Goal: Task Accomplishment & Management: Manage account settings

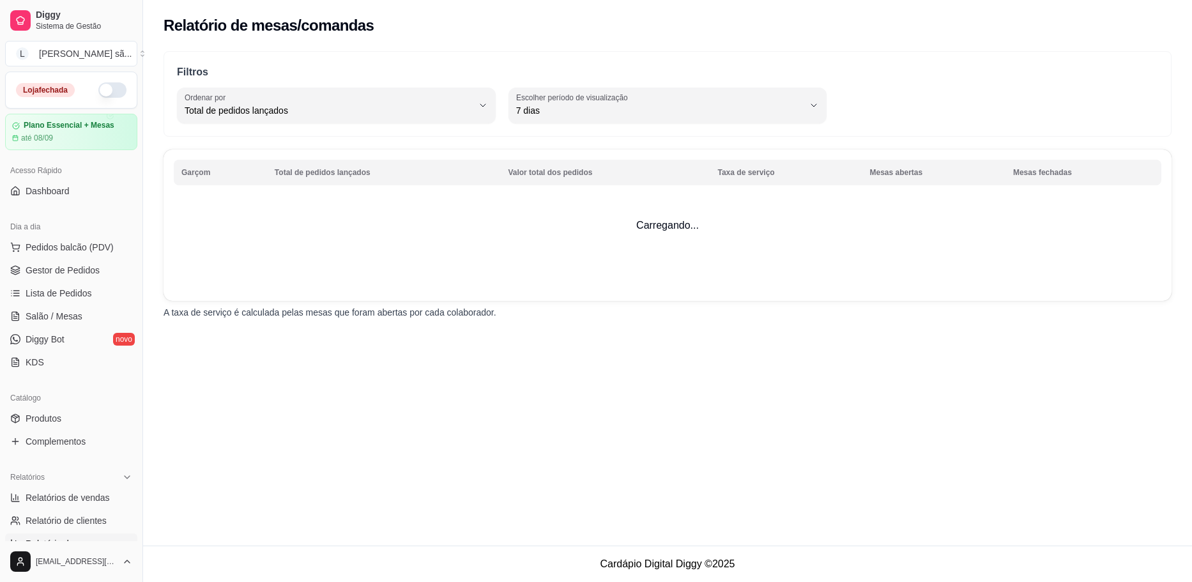
select select "TOTAL_OF_ORDERS"
select select "7"
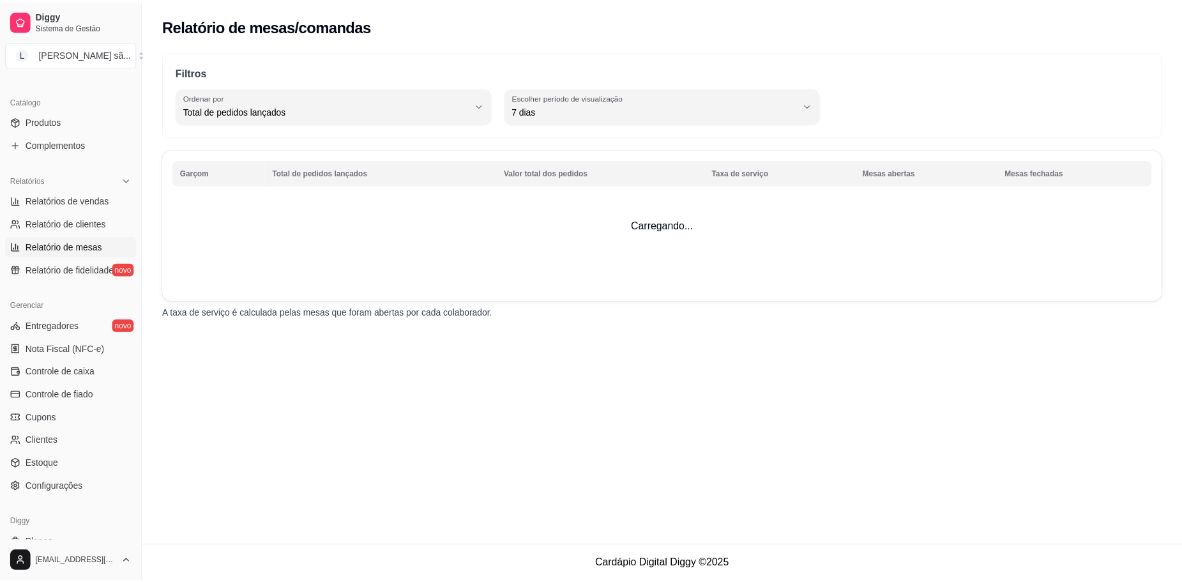
scroll to position [319, 0]
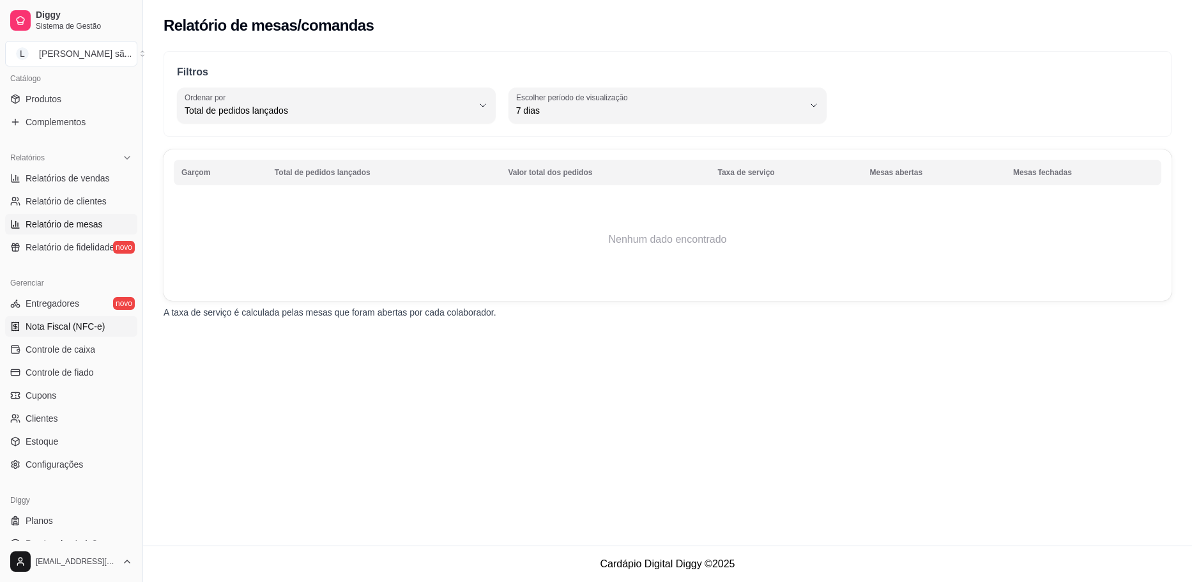
click at [62, 328] on span "Nota Fiscal (NFC-e)" at bounding box center [65, 326] width 79 height 13
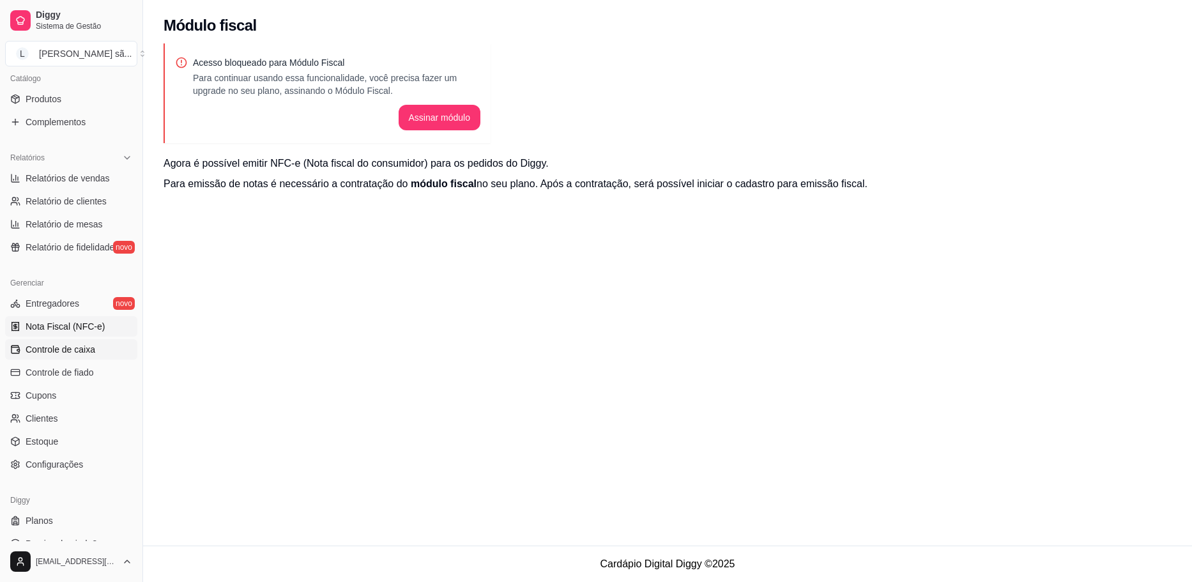
click at [61, 345] on span "Controle de caixa" at bounding box center [61, 349] width 70 height 13
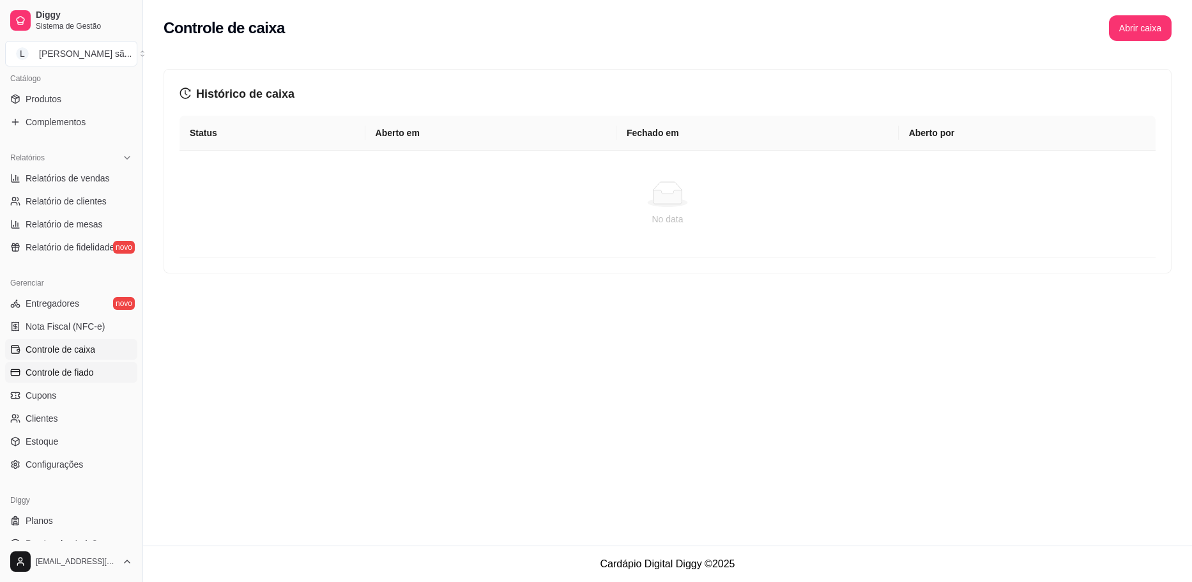
click at [84, 368] on span "Controle de fiado" at bounding box center [60, 372] width 68 height 13
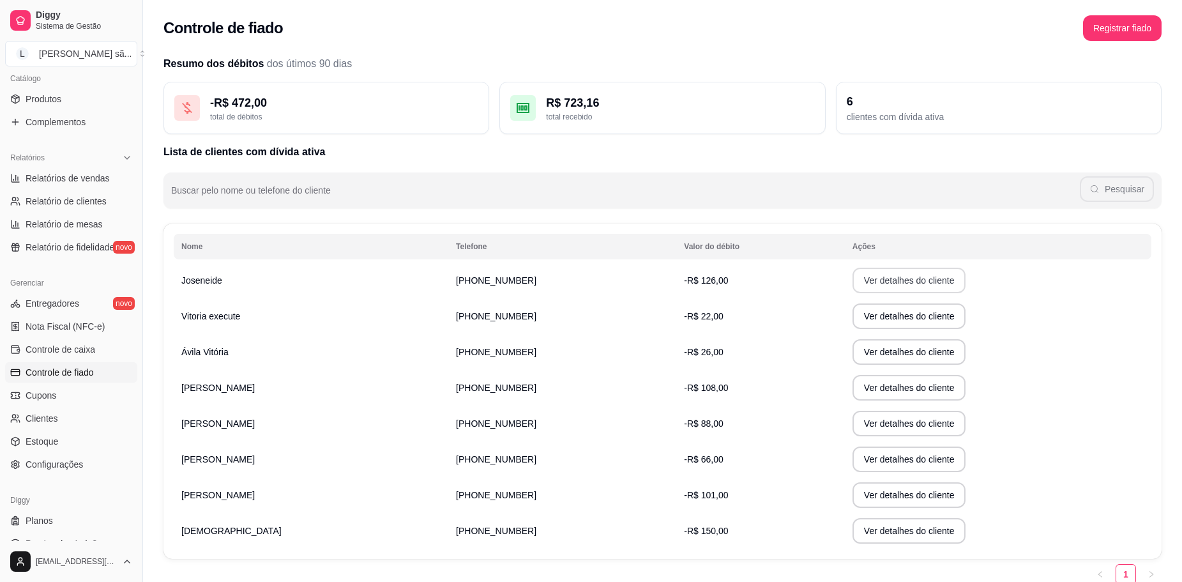
click at [895, 284] on button "Ver detalhes do cliente" at bounding box center [910, 281] width 114 height 26
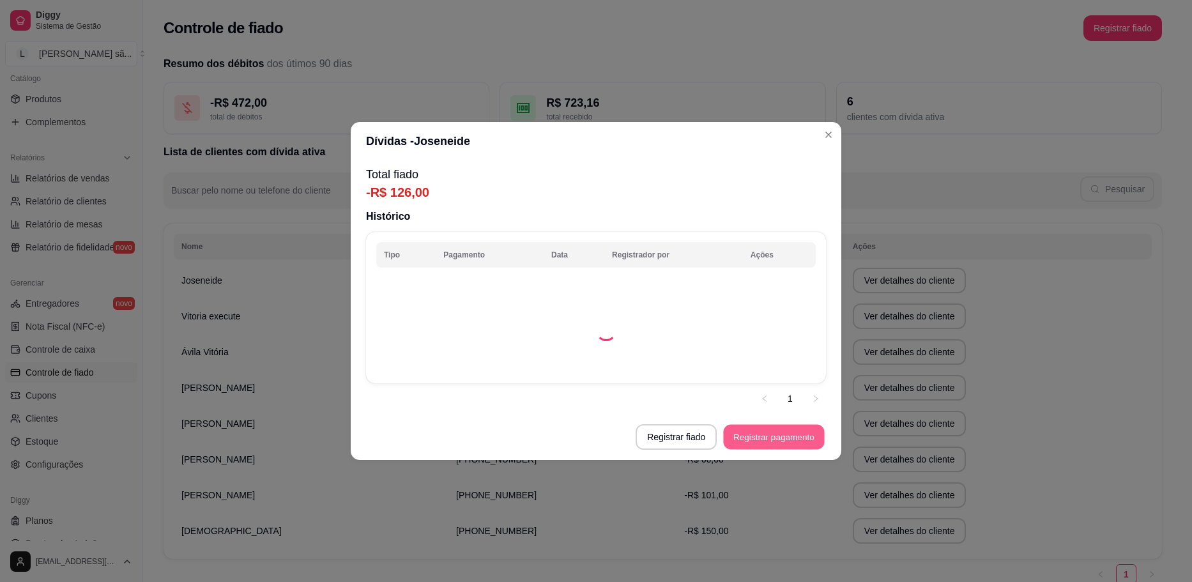
click at [779, 444] on button "Registrar pagamento" at bounding box center [774, 437] width 101 height 25
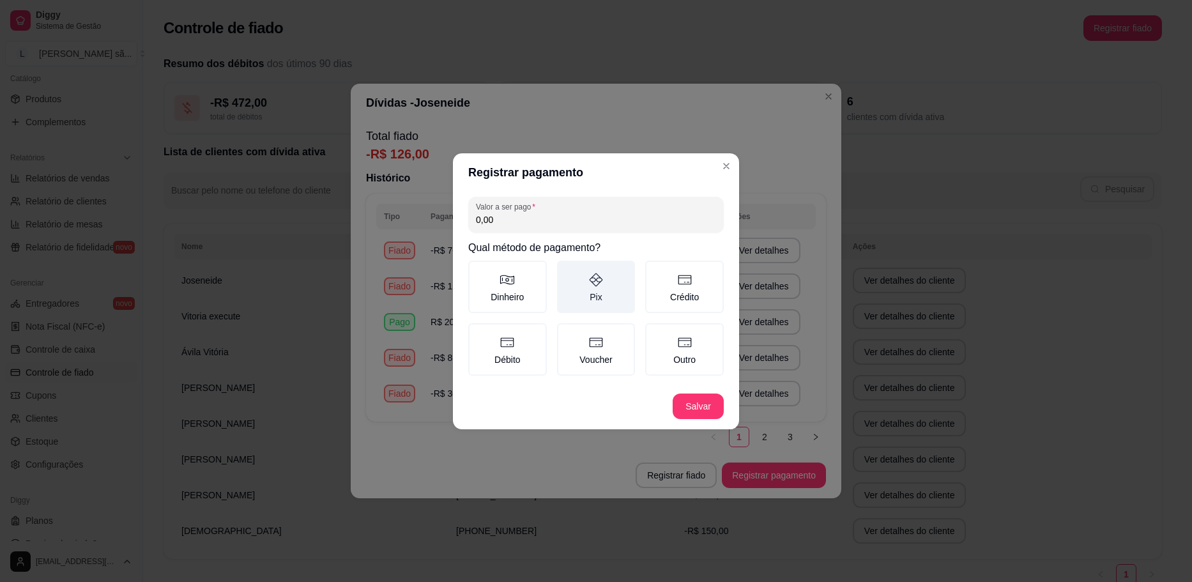
click at [630, 273] on label "Pix" at bounding box center [596, 287] width 79 height 52
click at [566, 270] on button "Pix" at bounding box center [561, 265] width 10 height 10
click at [697, 400] on button "Salvar" at bounding box center [697, 406] width 51 height 26
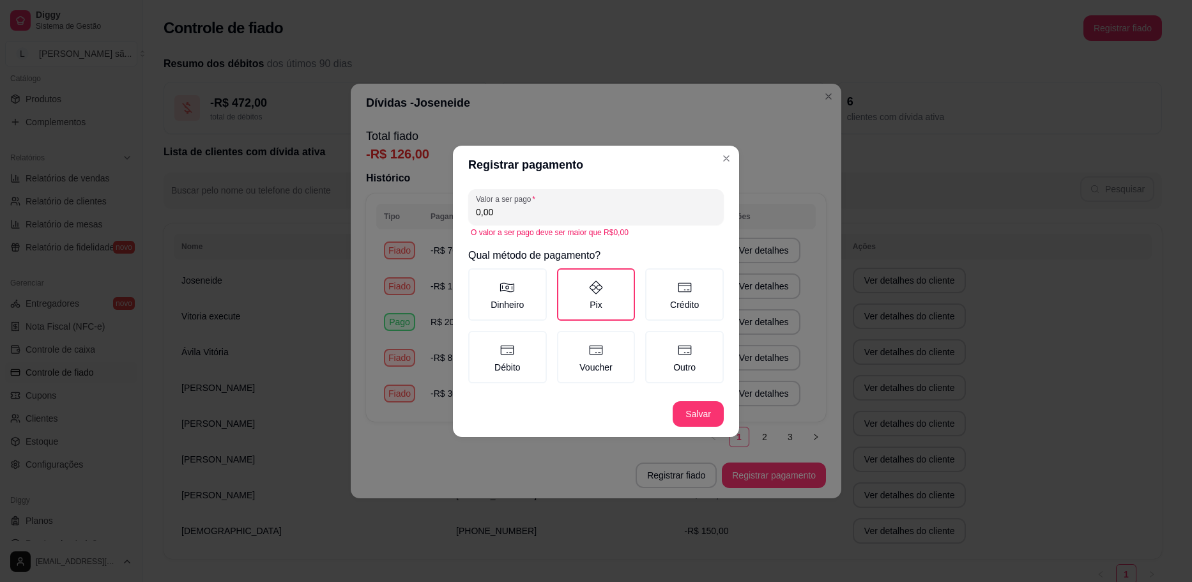
click at [603, 209] on input "0,00" at bounding box center [596, 212] width 240 height 13
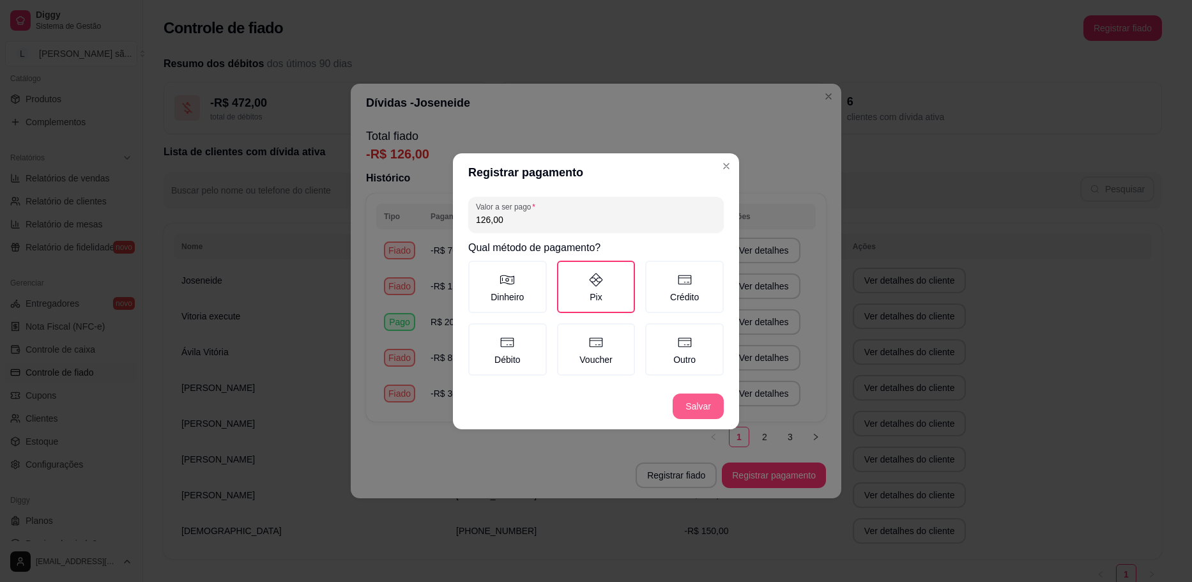
type input "126,00"
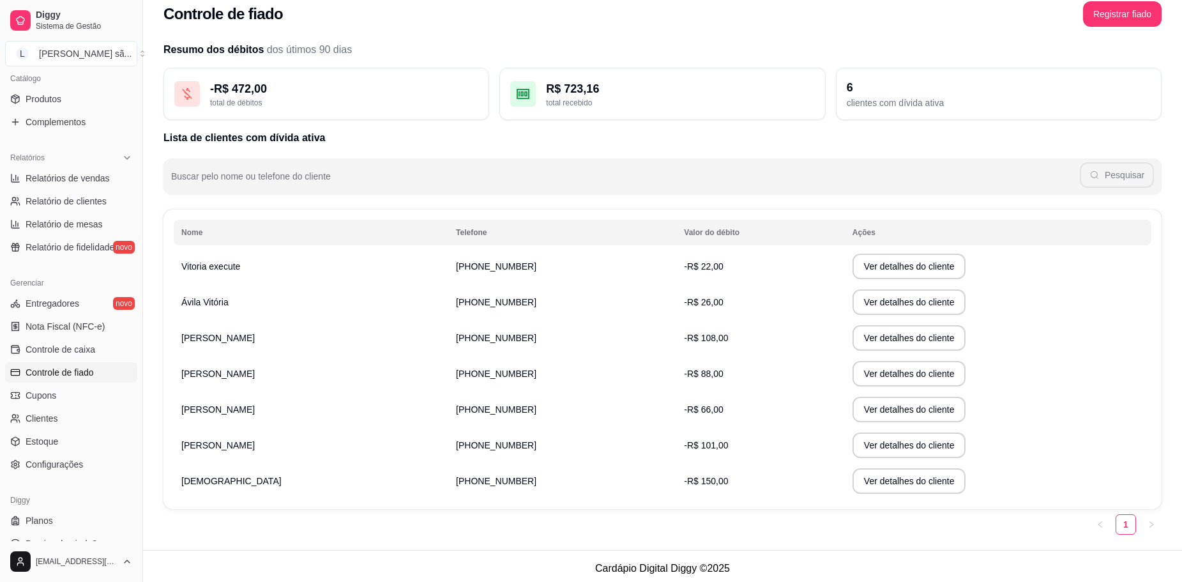
scroll to position [19, 0]
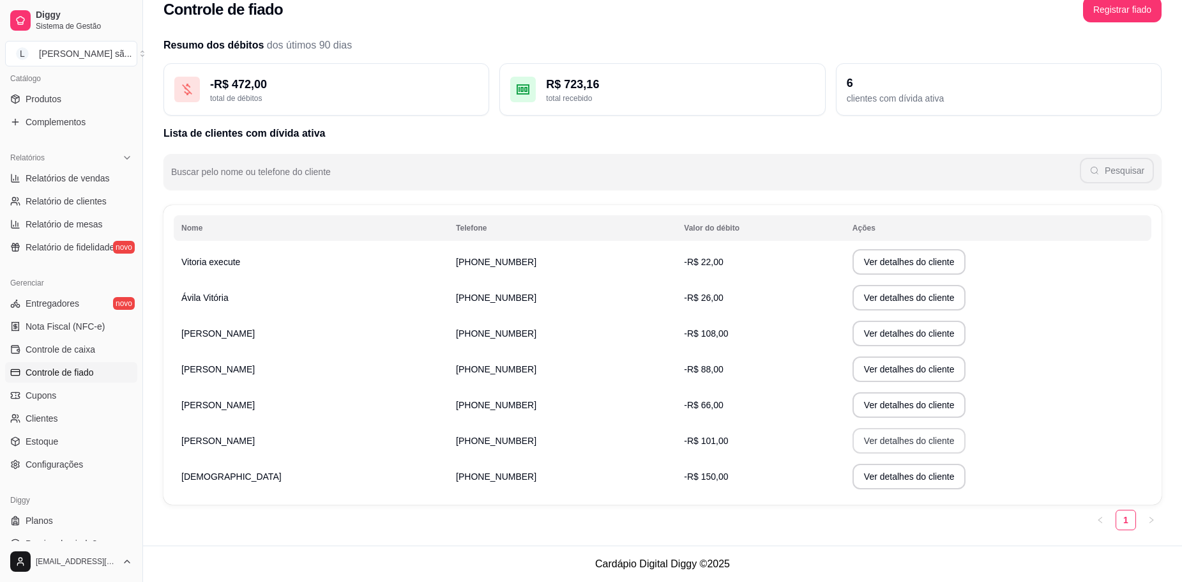
click at [853, 431] on button "Ver detalhes do cliente" at bounding box center [910, 441] width 114 height 26
click at [854, 473] on button "Ver detalhes do cliente" at bounding box center [910, 477] width 114 height 26
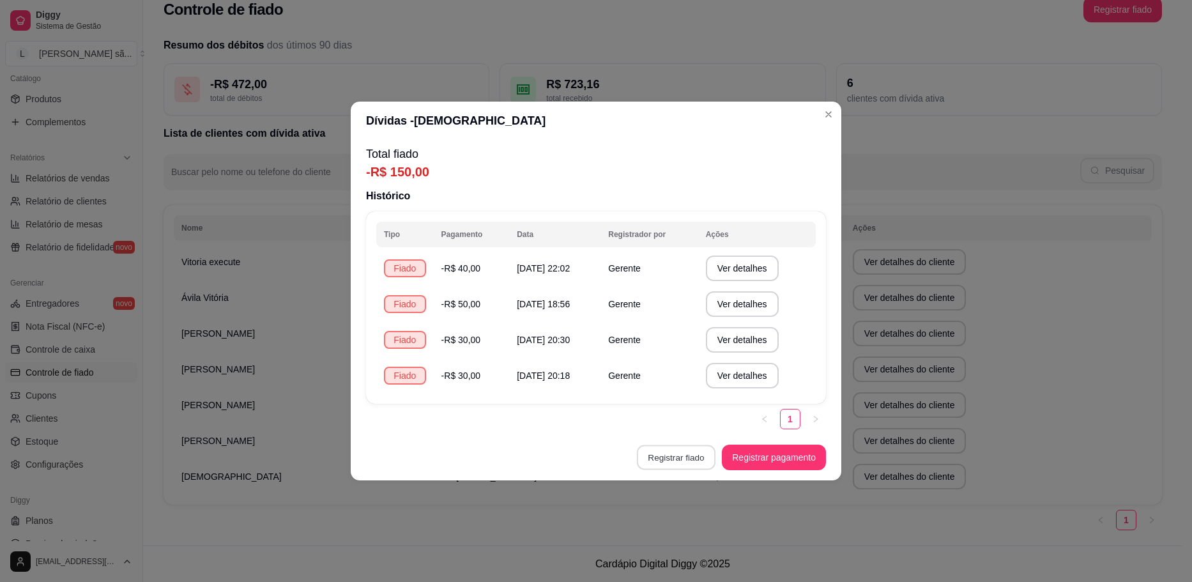
click at [685, 453] on button "Registrar fiado" at bounding box center [676, 457] width 79 height 25
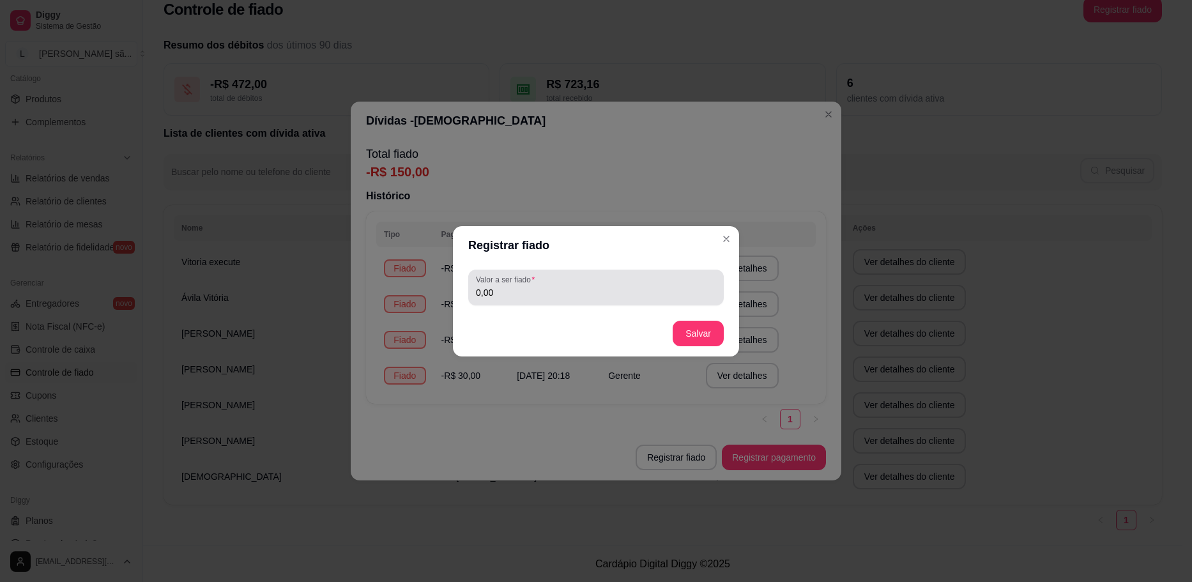
click at [559, 289] on input "0,00" at bounding box center [596, 292] width 240 height 13
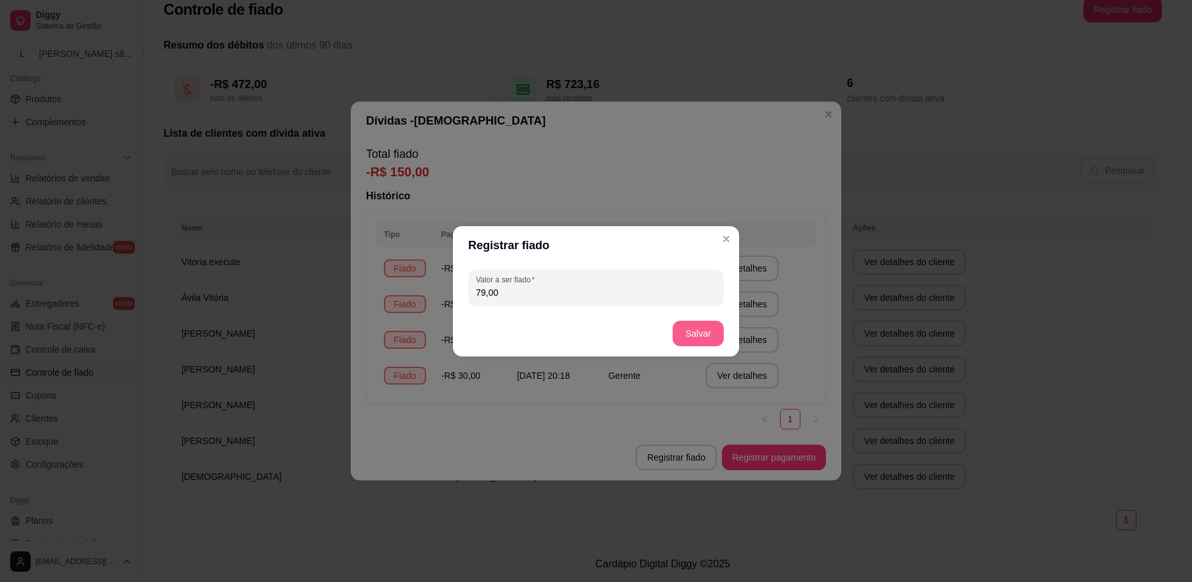
type input "79,00"
click at [679, 337] on button "Salvar" at bounding box center [698, 333] width 50 height 25
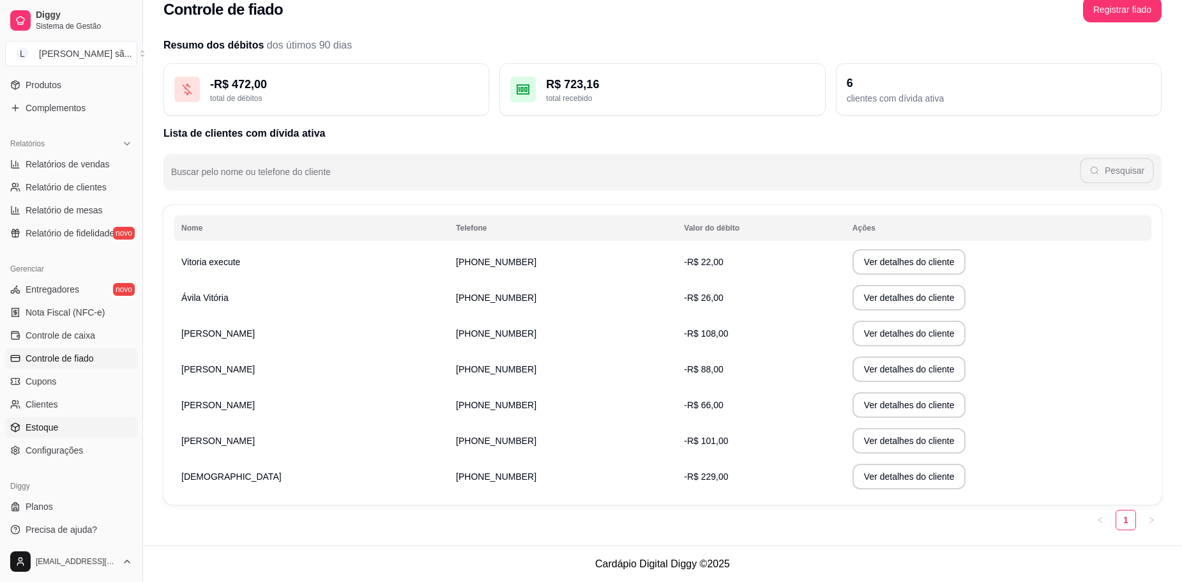
scroll to position [337, 0]
click at [60, 502] on link "Planos" at bounding box center [71, 502] width 132 height 20
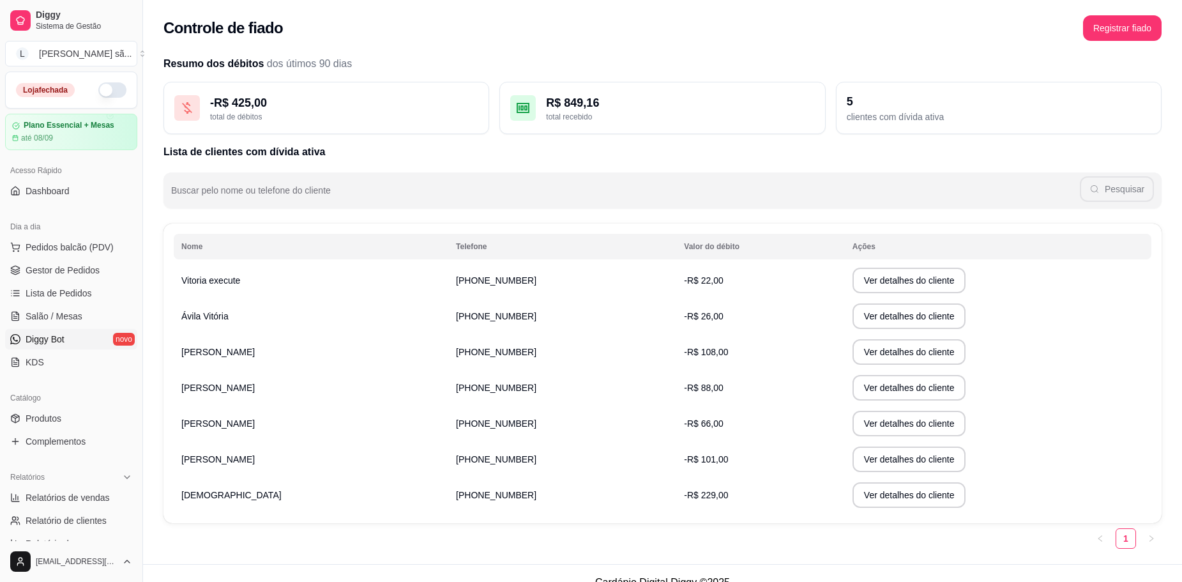
click at [28, 335] on span "Diggy Bot" at bounding box center [45, 339] width 39 height 13
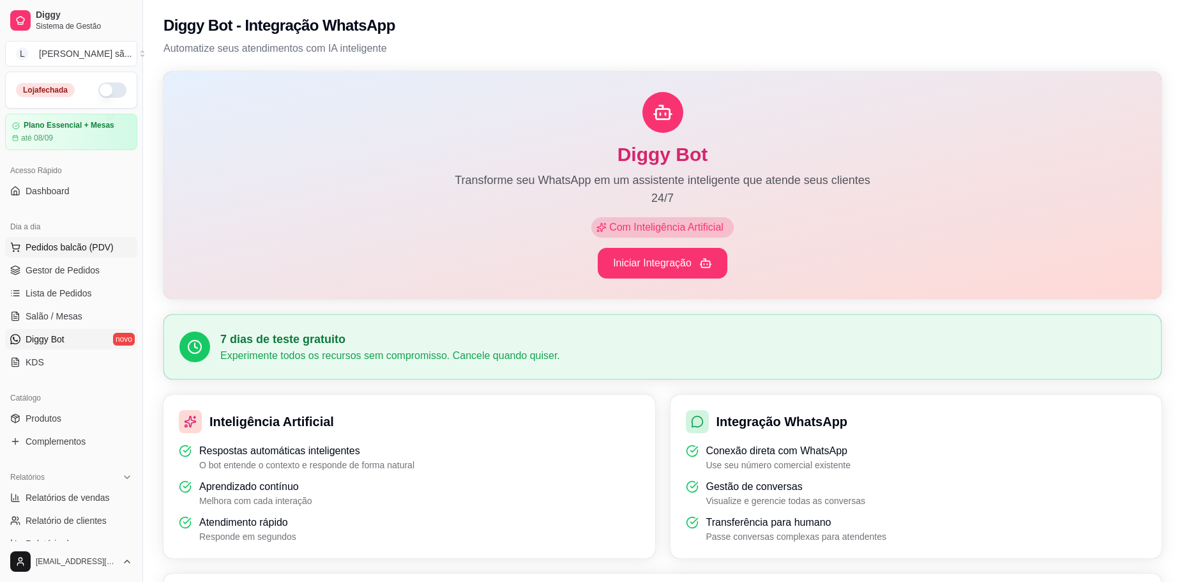
click at [61, 243] on span "Pedidos balcão (PDV)" at bounding box center [70, 247] width 88 height 13
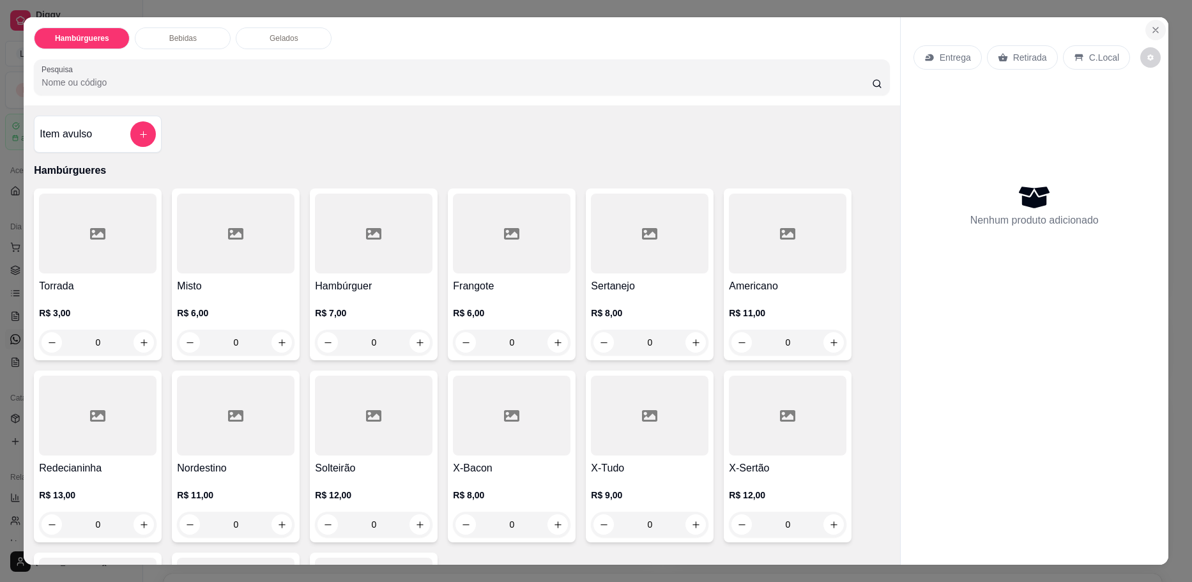
click at [1145, 27] on button "Close" at bounding box center [1155, 30] width 20 height 20
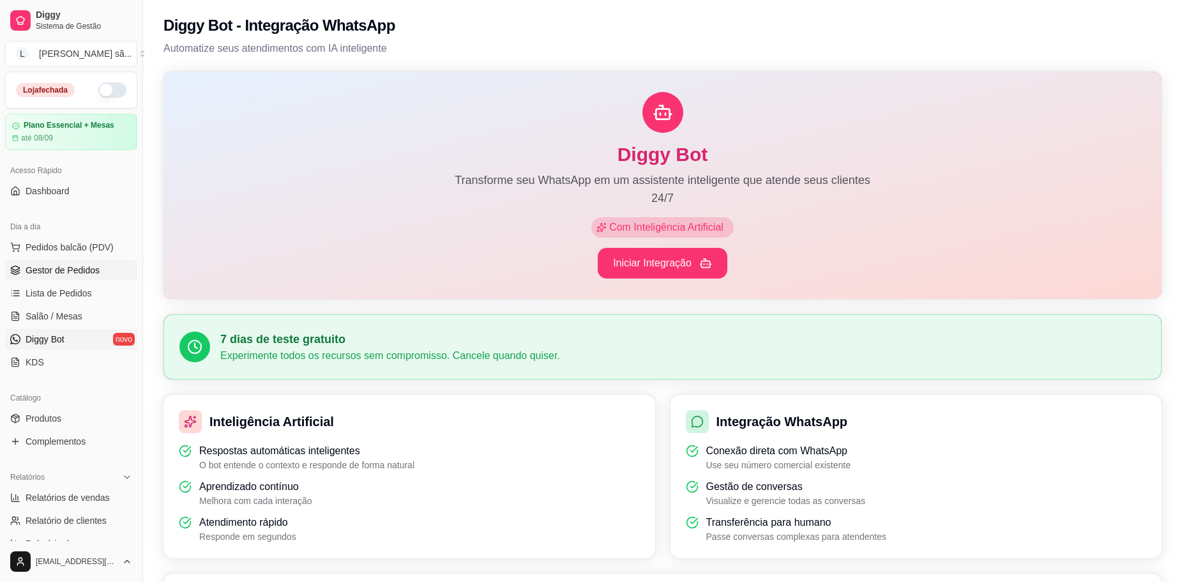
click at [54, 264] on span "Gestor de Pedidos" at bounding box center [63, 270] width 74 height 13
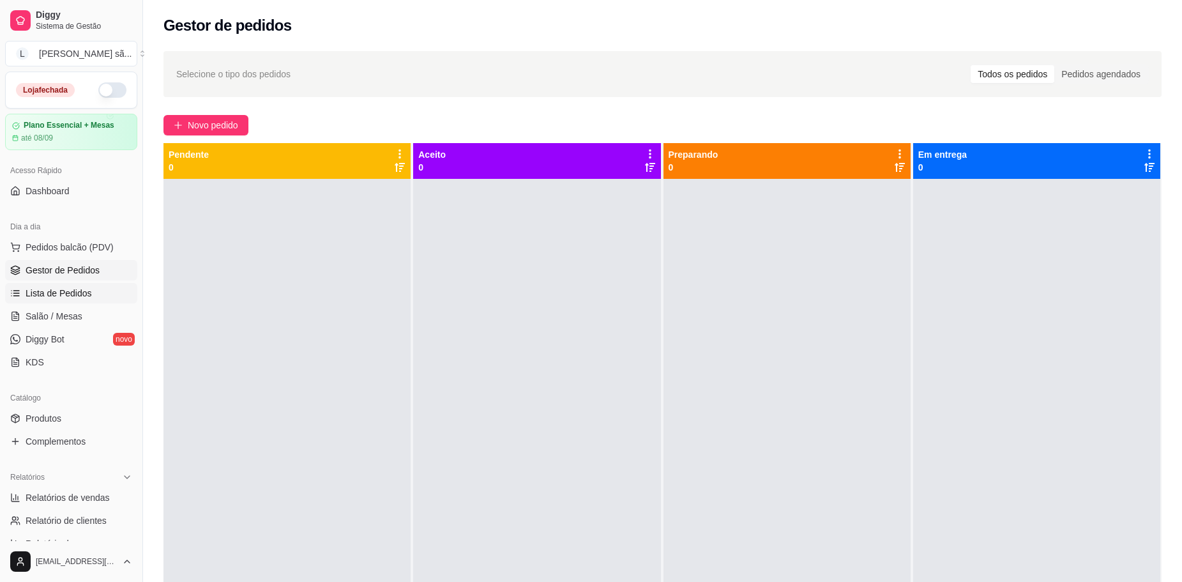
click at [70, 291] on span "Lista de Pedidos" at bounding box center [59, 293] width 66 height 13
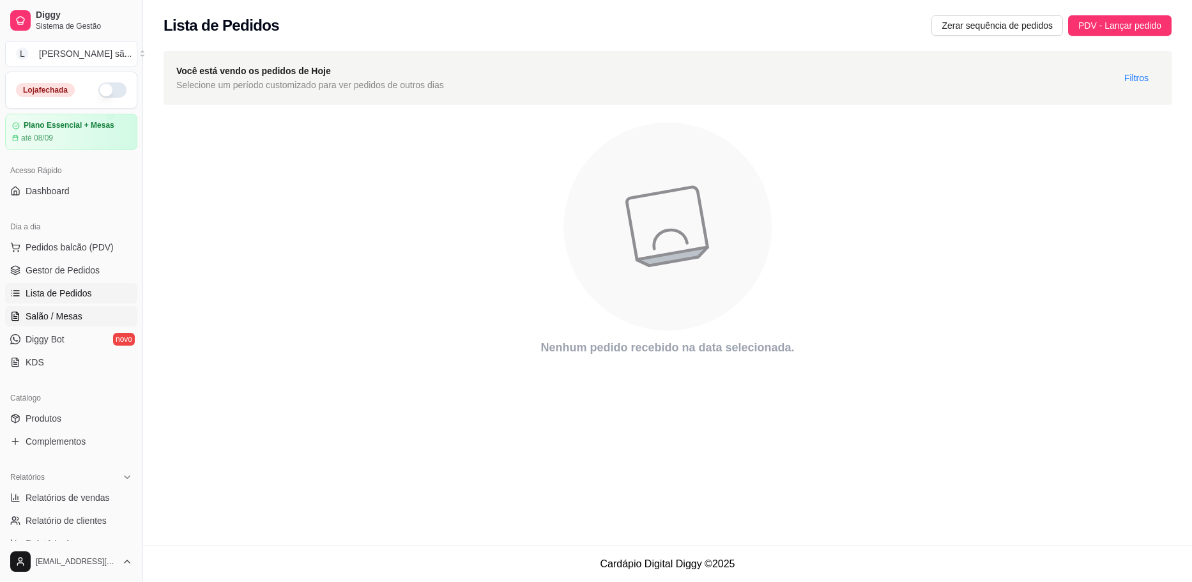
click at [64, 314] on span "Salão / Mesas" at bounding box center [54, 316] width 57 height 13
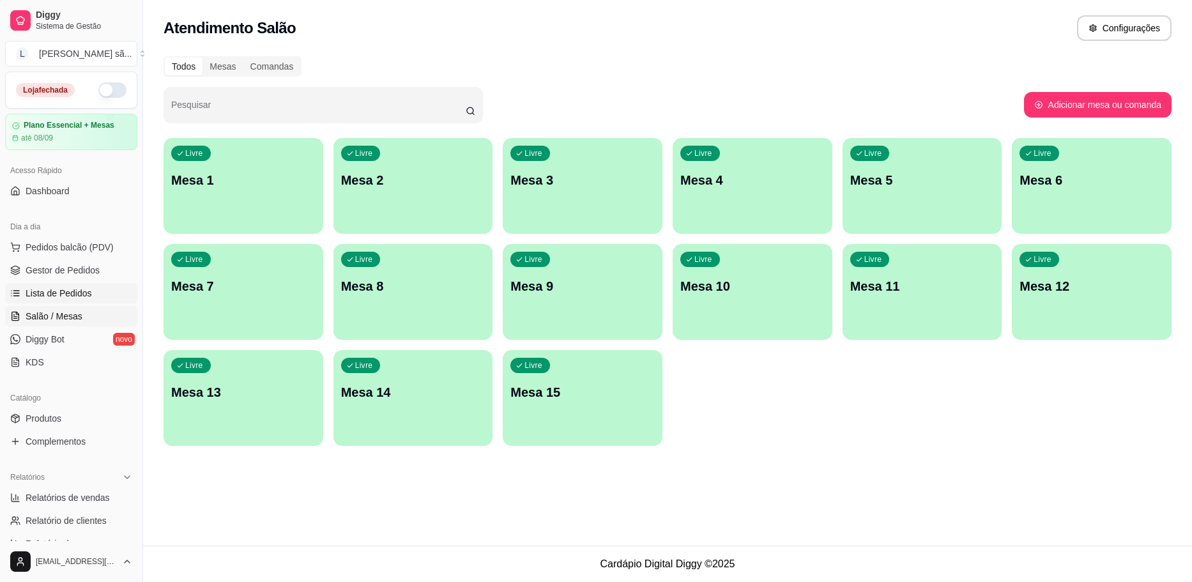
click at [54, 289] on span "Lista de Pedidos" at bounding box center [59, 293] width 66 height 13
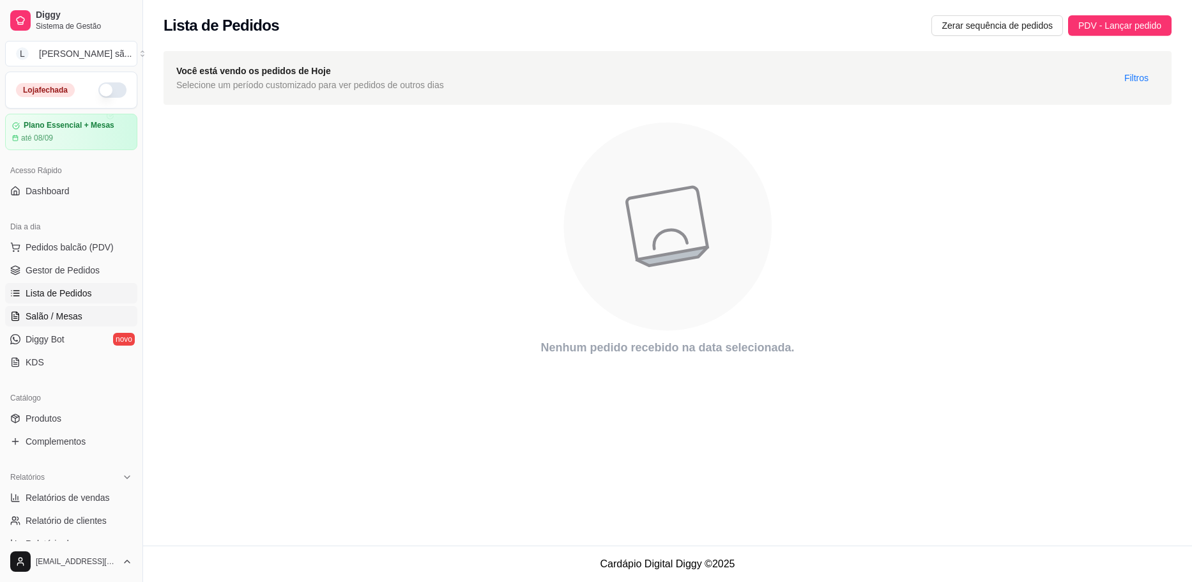
click at [60, 317] on span "Salão / Mesas" at bounding box center [54, 316] width 57 height 13
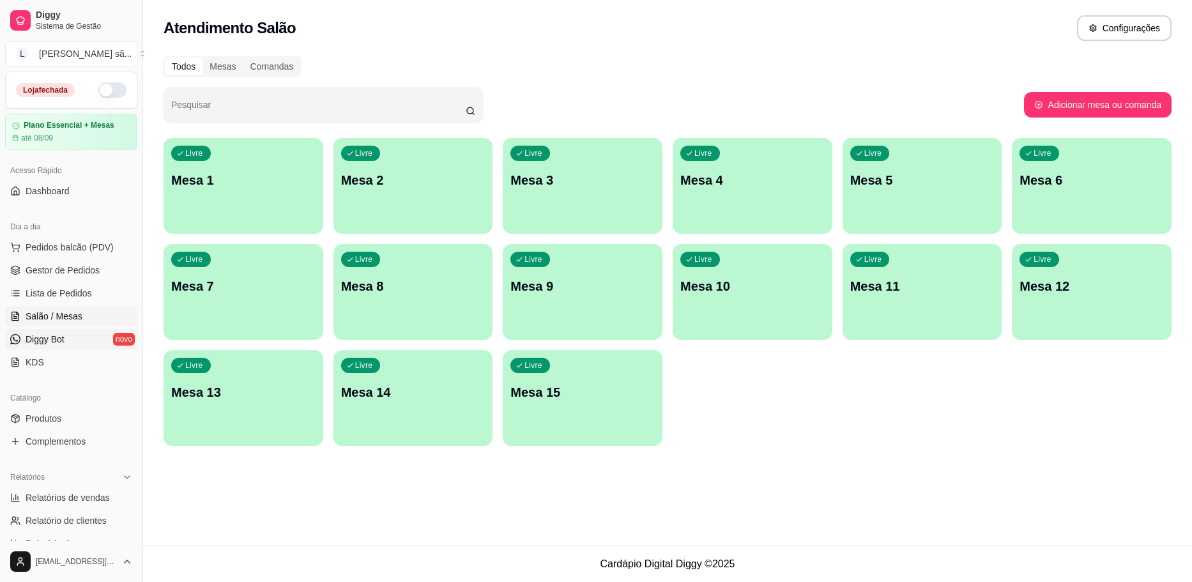
click at [67, 345] on link "Diggy Bot novo" at bounding box center [71, 339] width 132 height 20
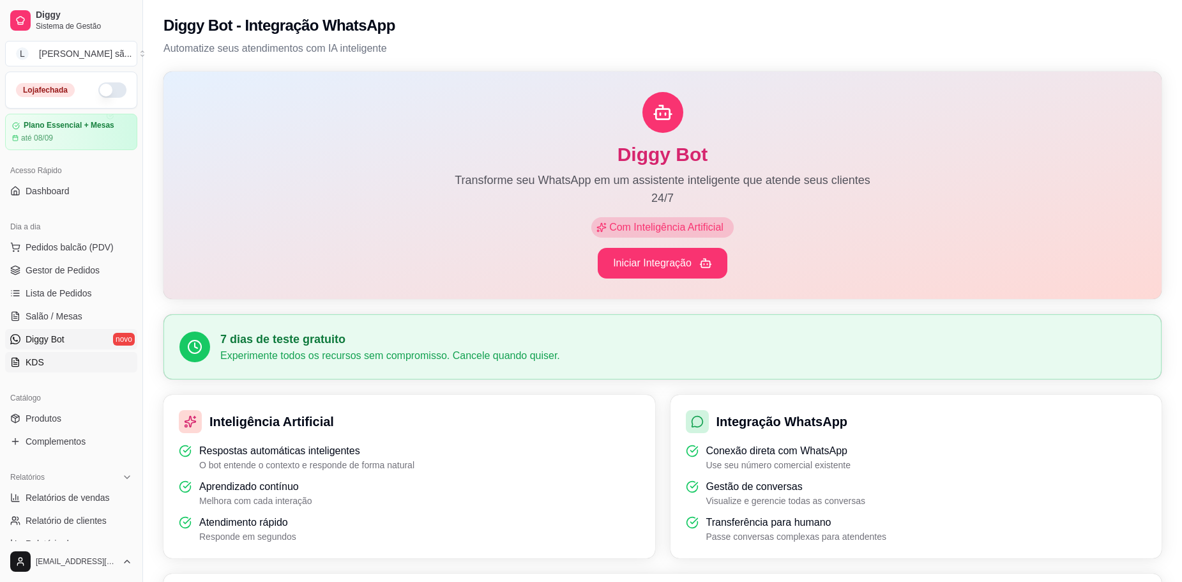
click at [64, 359] on link "KDS" at bounding box center [71, 362] width 132 height 20
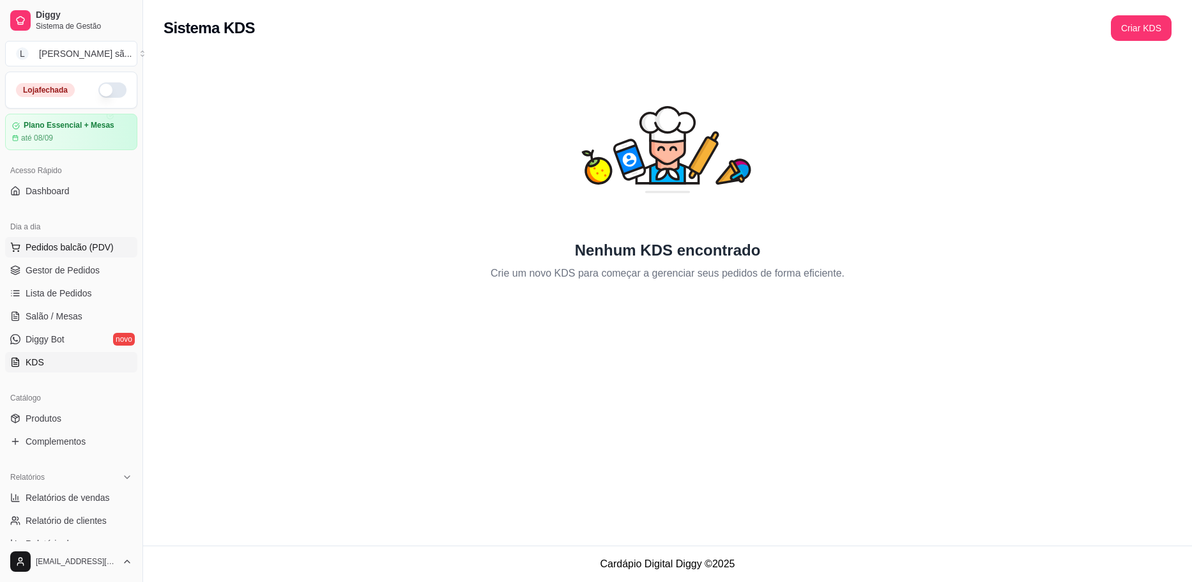
click at [52, 250] on span "Pedidos balcão (PDV)" at bounding box center [70, 247] width 88 height 13
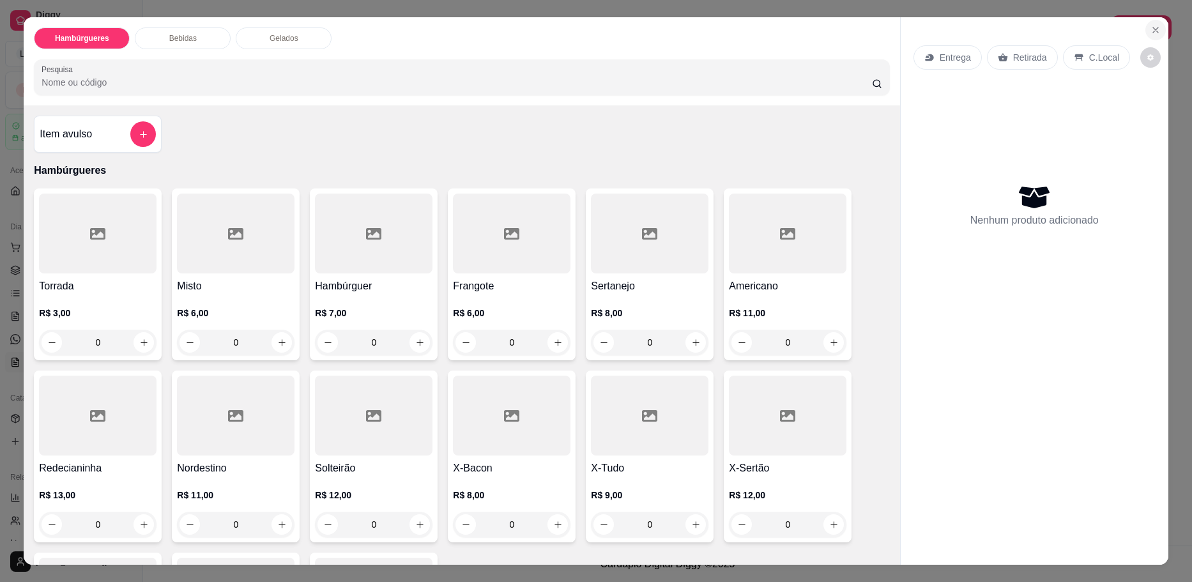
click at [1150, 31] on icon "Close" at bounding box center [1155, 30] width 10 height 10
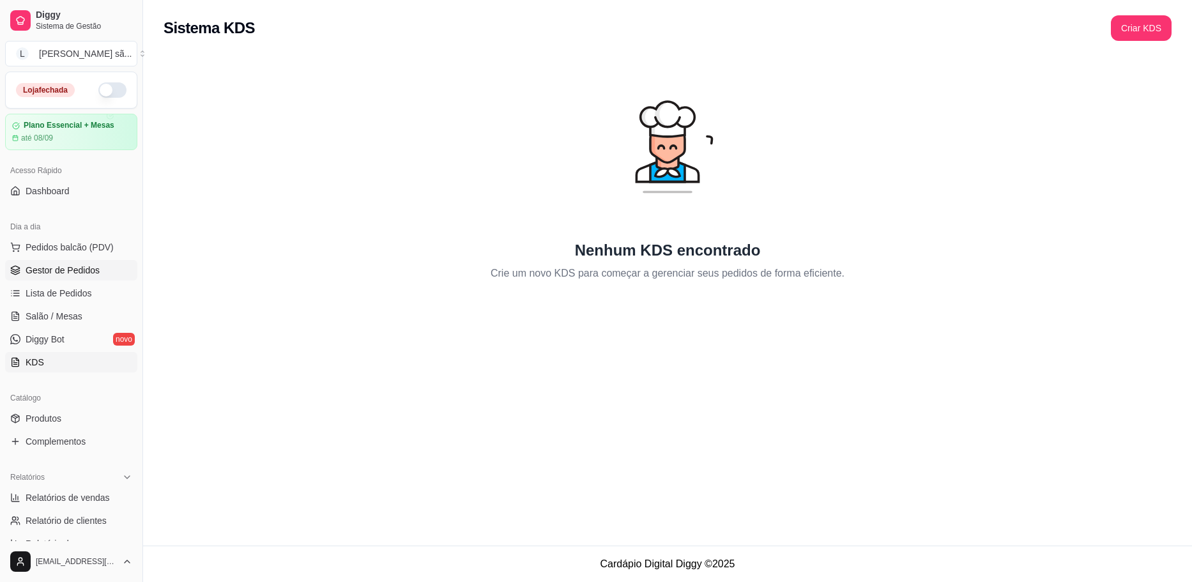
drag, startPoint x: 79, startPoint y: 265, endPoint x: 89, endPoint y: 265, distance: 10.9
click at [79, 265] on span "Gestor de Pedidos" at bounding box center [63, 270] width 74 height 13
